Goal: Entertainment & Leisure: Consume media (video, audio)

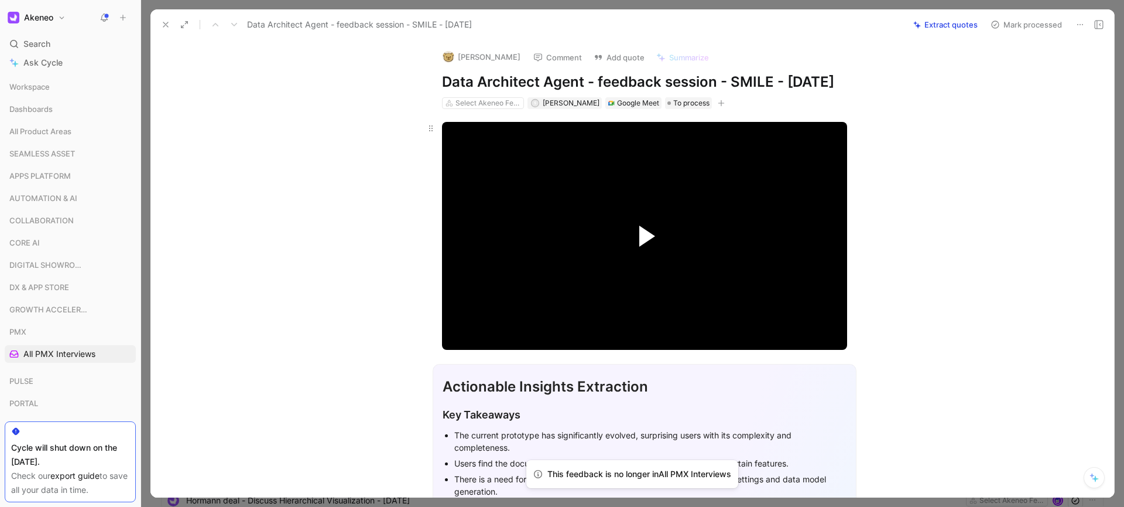
click at [644, 247] on span "Video Player" at bounding box center [647, 235] width 16 height 21
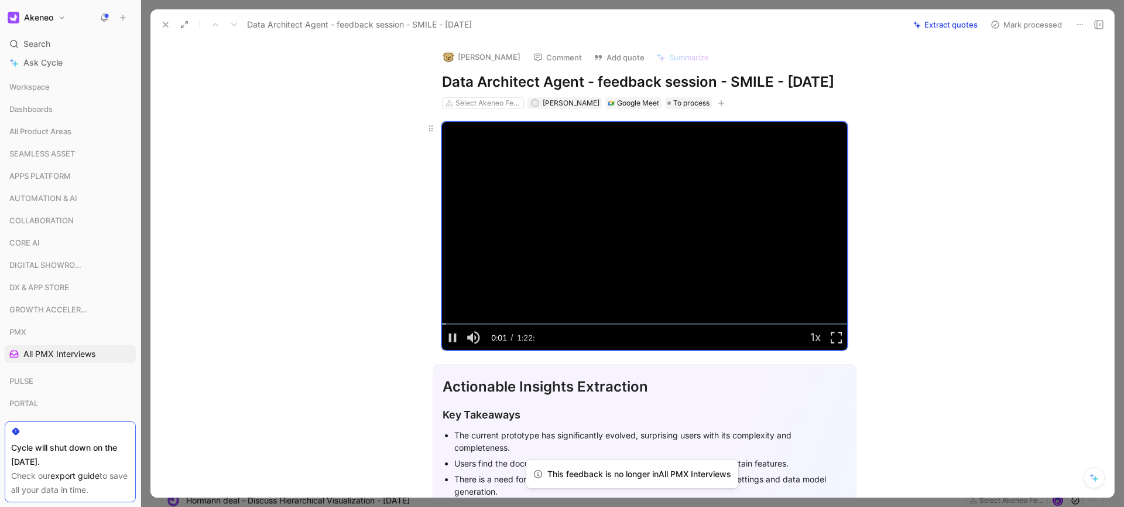
click at [644, 253] on video "Video Player" at bounding box center [644, 236] width 405 height 228
click at [644, 247] on span "Video Player" at bounding box center [647, 235] width 16 height 21
click at [453, 337] on span "Video Player" at bounding box center [452, 337] width 21 height 0
click at [645, 247] on span "Video Player" at bounding box center [647, 235] width 16 height 21
click at [566, 324] on div "0:25:20" at bounding box center [566, 324] width 1 height 2
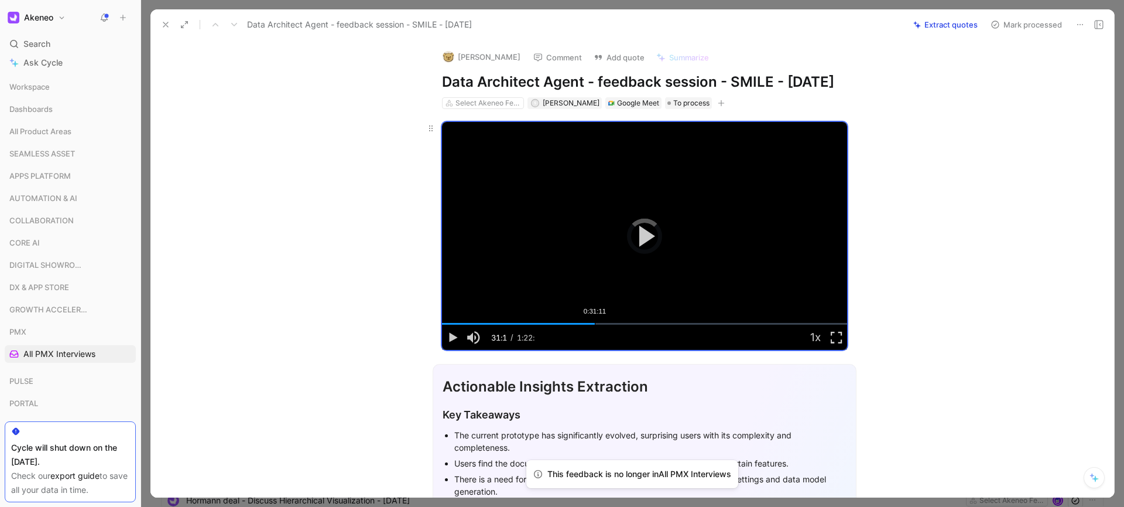
click at [595, 324] on div "Loaded : 33.93% 0:31:11 0:31:11" at bounding box center [644, 324] width 405 height 2
click at [669, 324] on div "Loaded : 38.04% 0:46:22 0:31:13" at bounding box center [644, 324] width 405 height 2
click at [741, 324] on div "1:01:04" at bounding box center [741, 324] width 1 height 2
click at [762, 324] on div "1:05:23" at bounding box center [762, 324] width 1 height 2
click at [789, 324] on div "Loaded : 79.11% 1:10:45 1:05:25" at bounding box center [644, 324] width 405 height 2
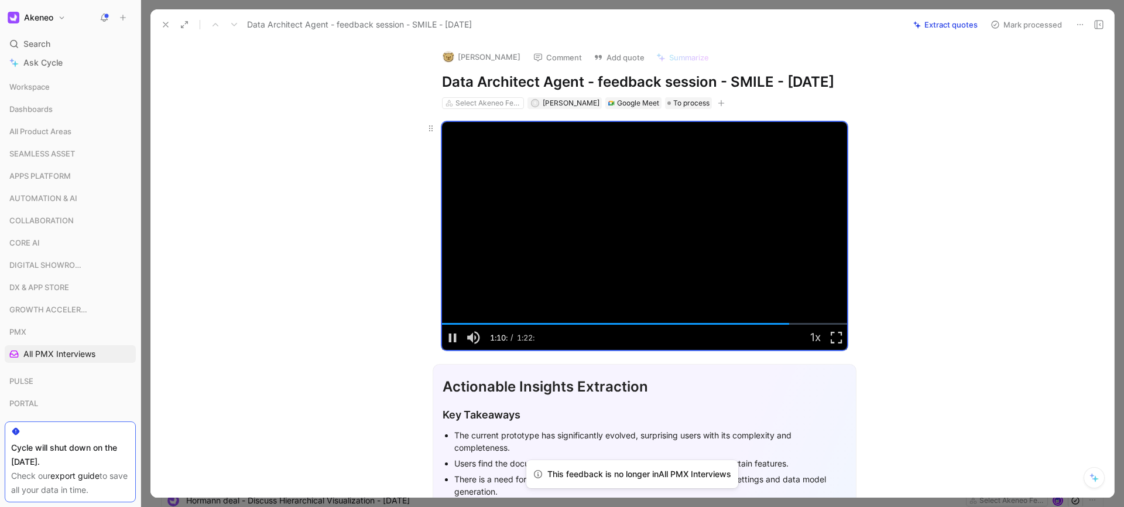
click at [632, 227] on video "Video Player" at bounding box center [644, 236] width 405 height 228
